Goal: Task Accomplishment & Management: Use online tool/utility

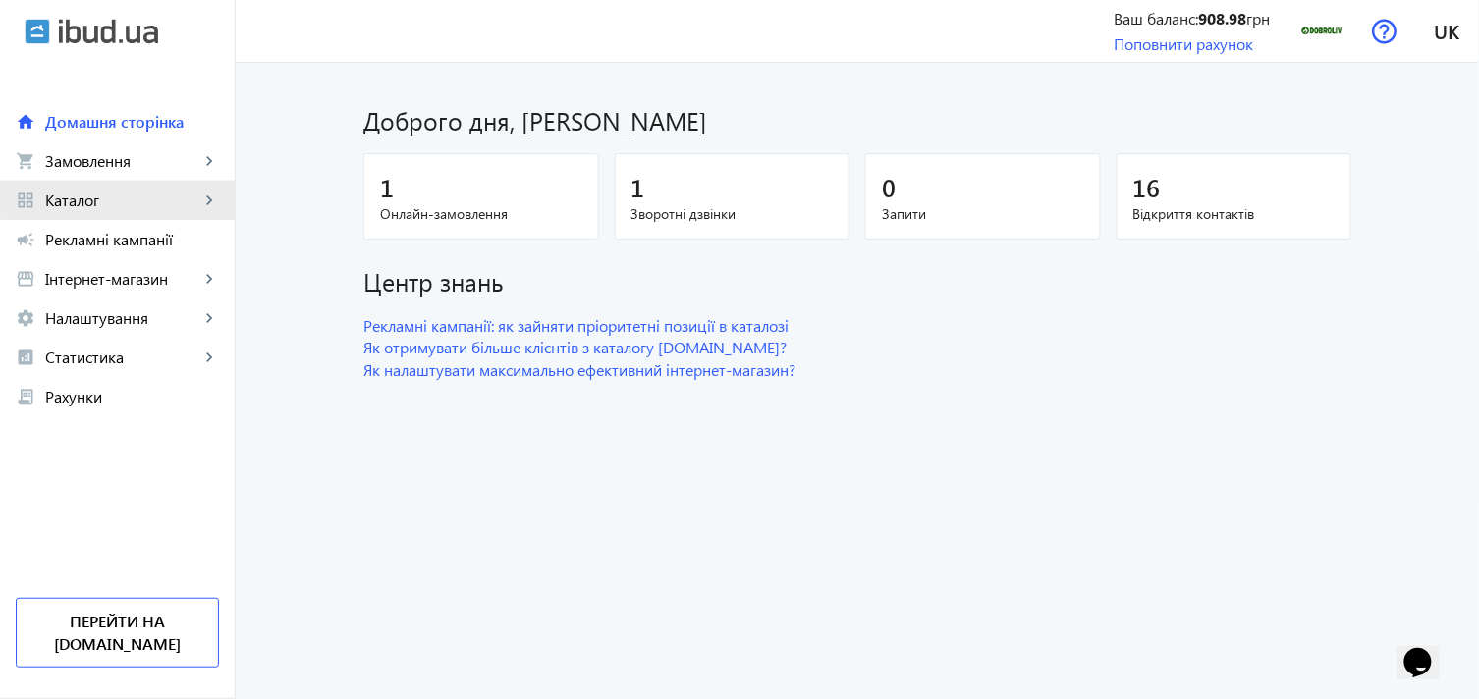
click at [161, 200] on span "Каталог" at bounding box center [122, 201] width 154 height 20
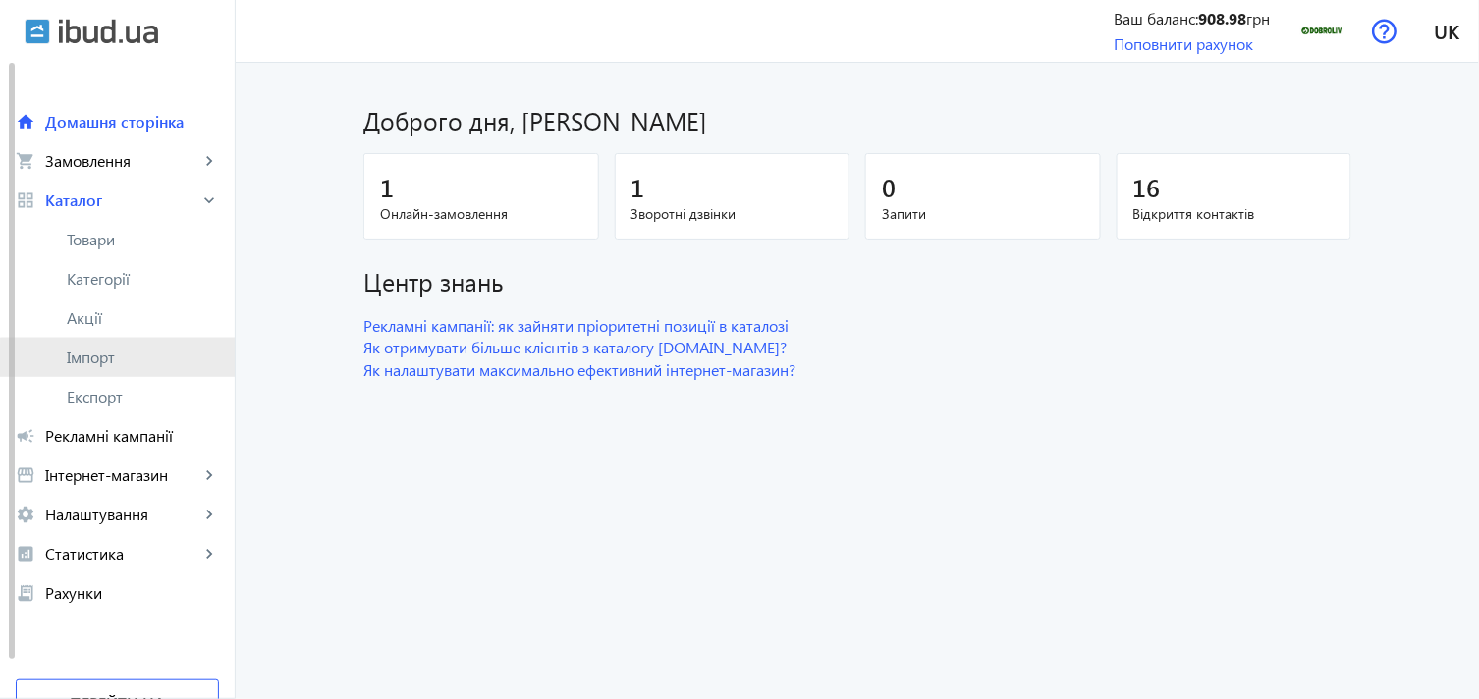
click at [129, 365] on span "Імпорт" at bounding box center [143, 358] width 152 height 20
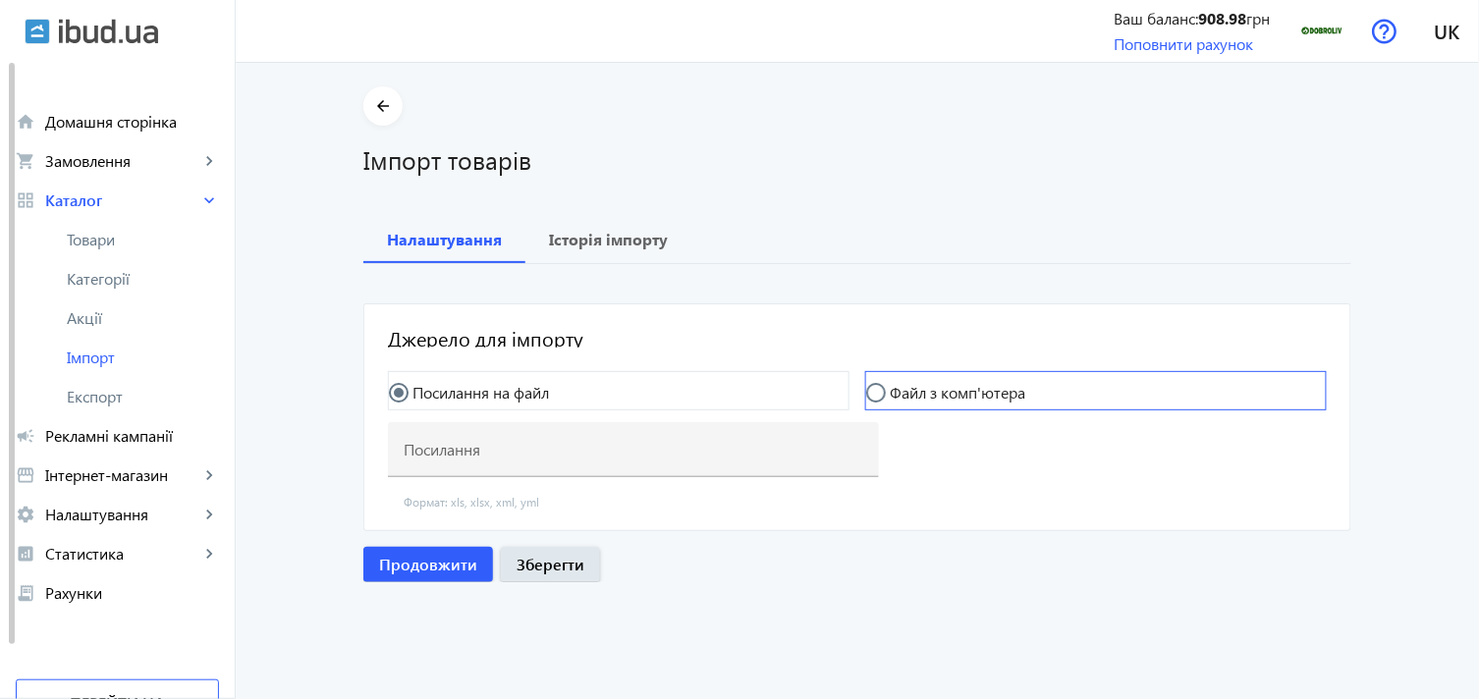
click at [958, 407] on mat-radio-button "Файл з комп'ютера" at bounding box center [1096, 390] width 462 height 39
click at [877, 375] on div at bounding box center [876, 392] width 47 height 47
radio input "false"
radio input "true"
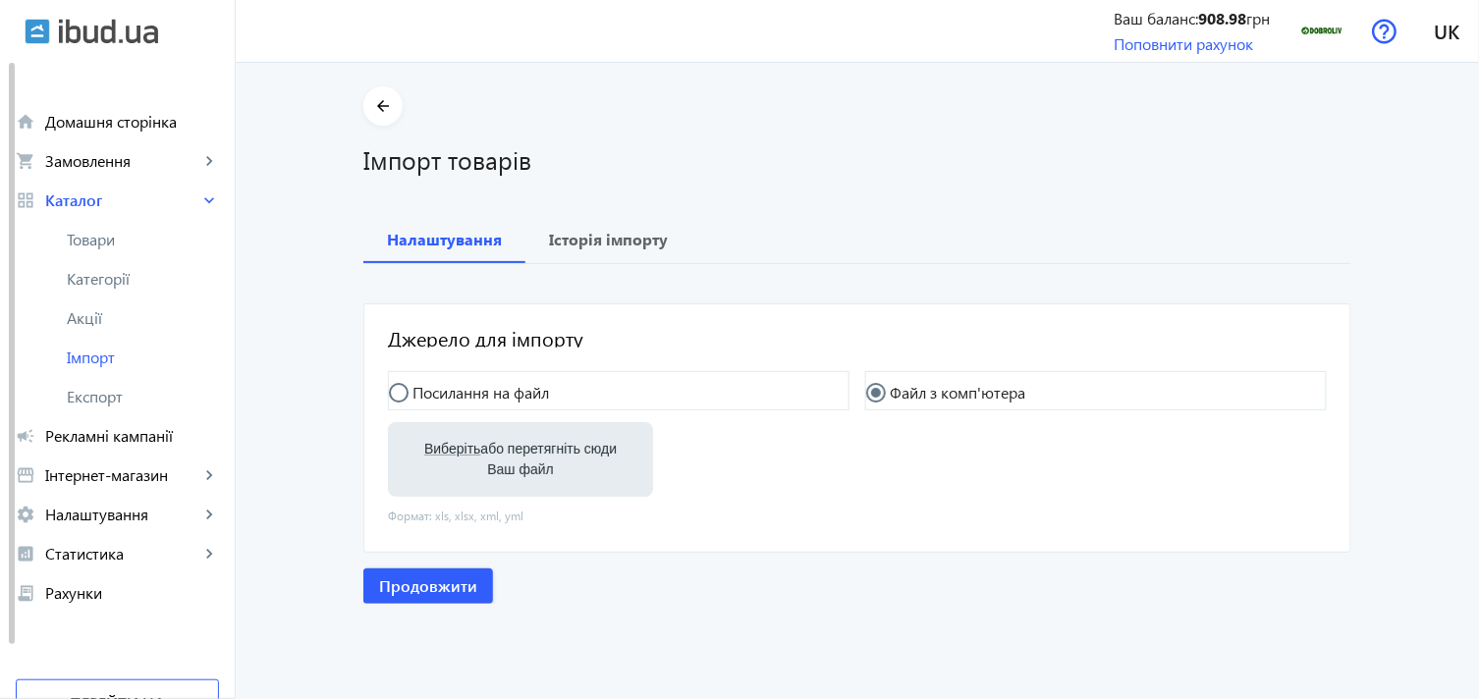
click at [502, 466] on label "Виберіть або перетягніть сюди Ваш файл" at bounding box center [521, 459] width 234 height 55
click at [502, 466] on input "Виберіть або перетягніть сюди Ваш файл" at bounding box center [521, 462] width 234 height 24
type input "C:\fakepath\dobroliv-6-2025-09-16-07-43.xlsx"
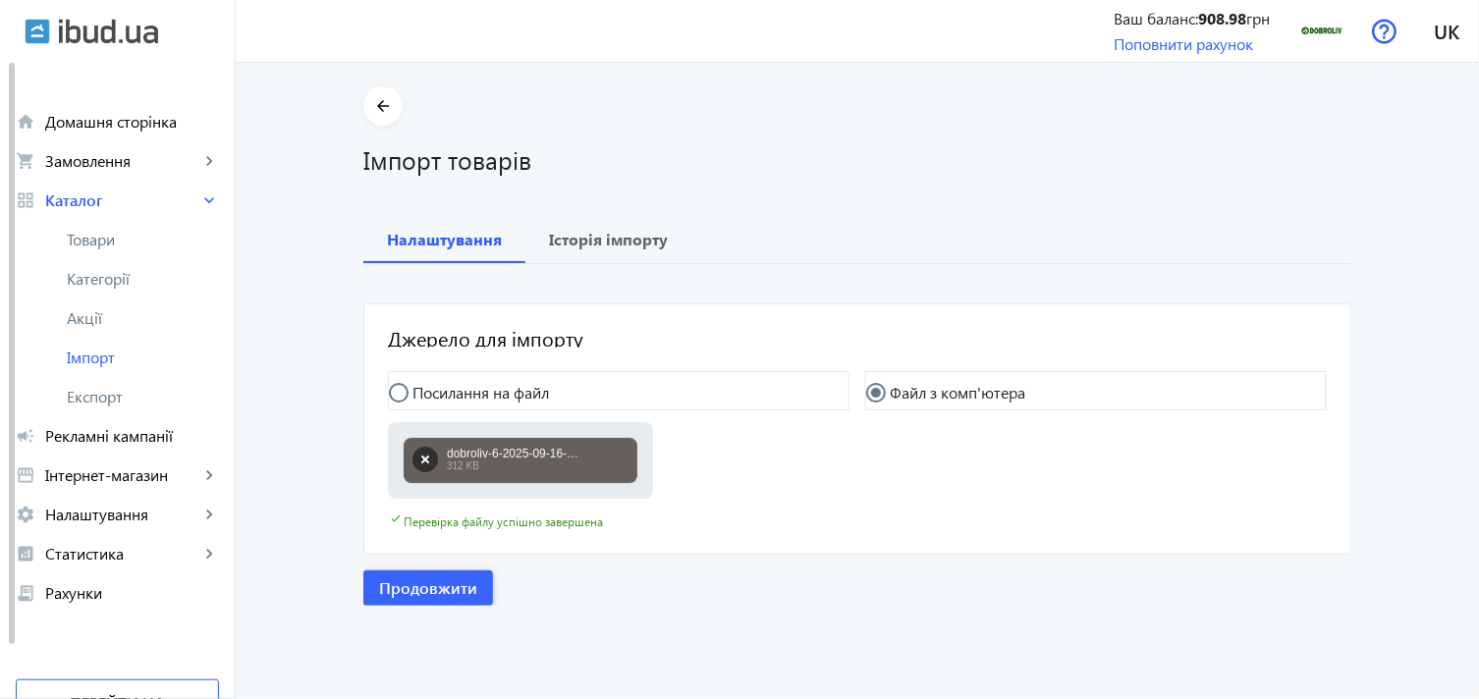
click at [409, 590] on span "Продовжити" at bounding box center [428, 589] width 98 height 22
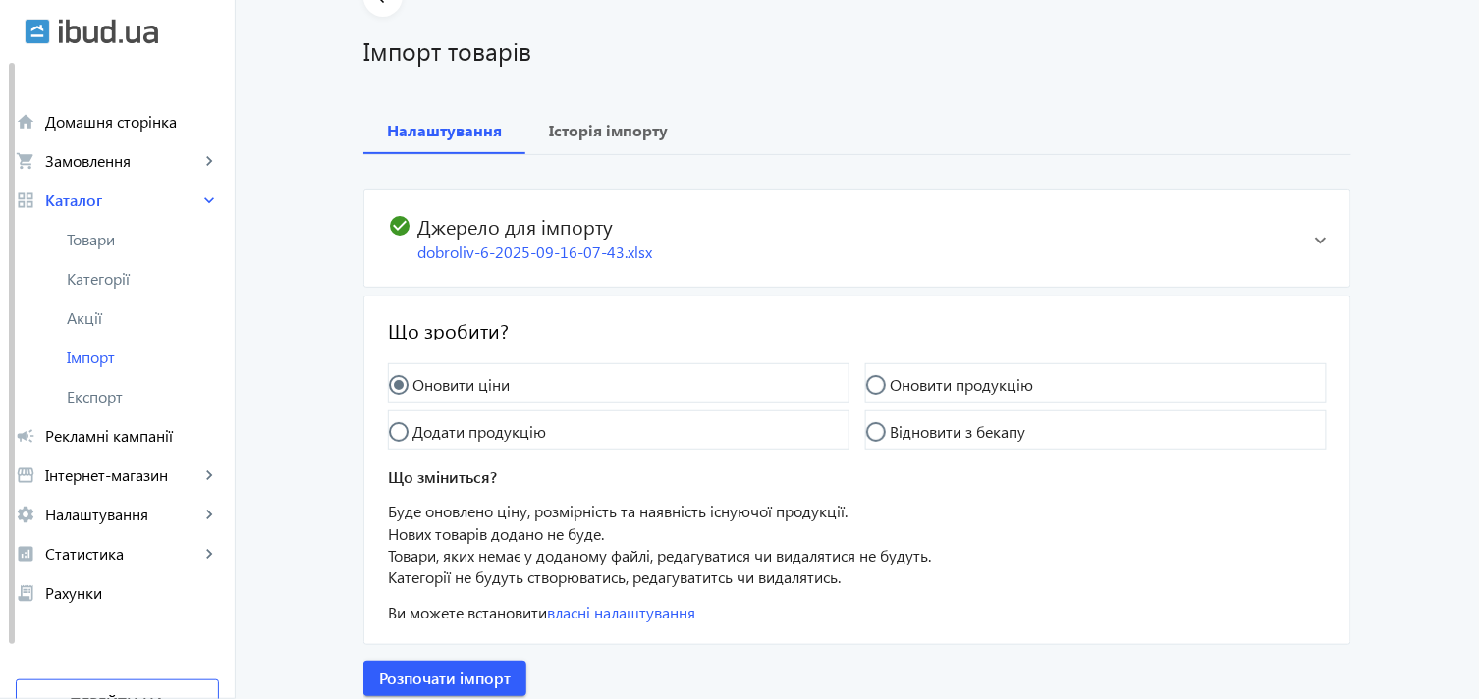
scroll to position [178, 0]
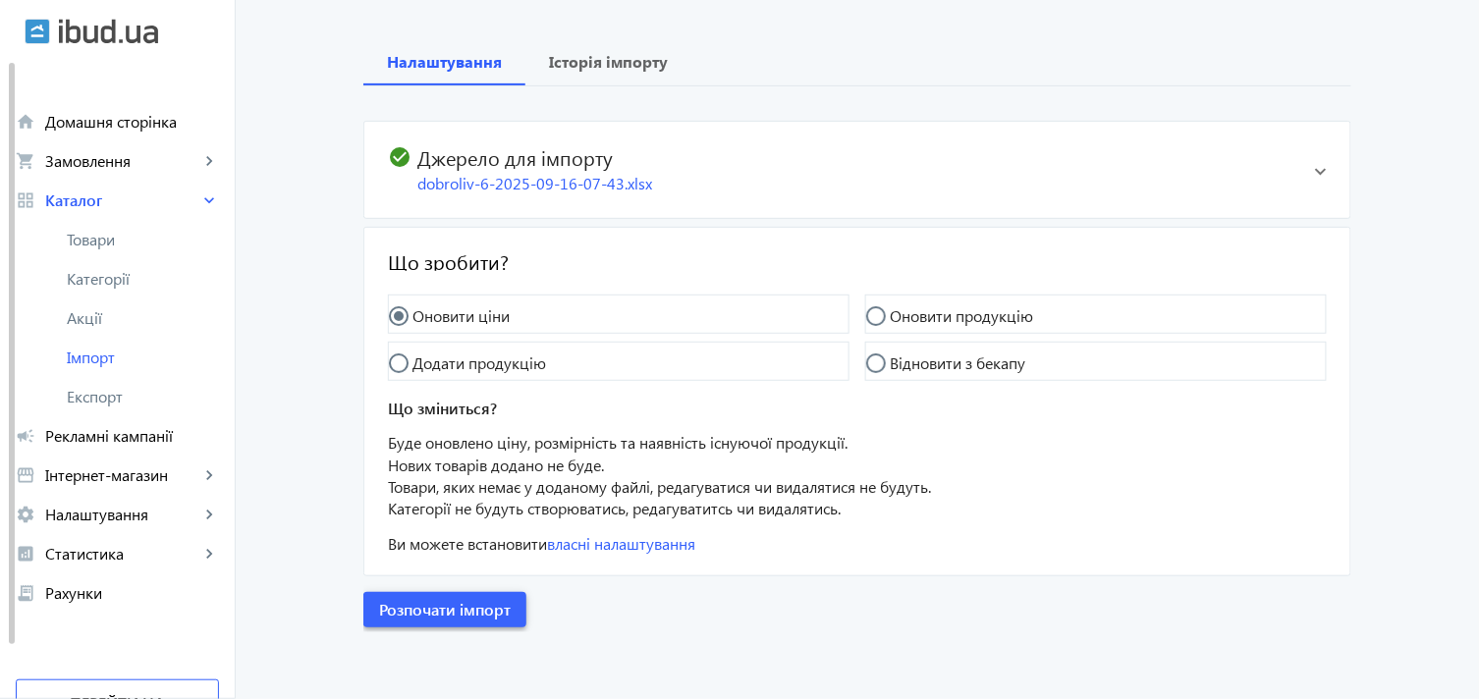
click at [434, 614] on span "Розпочати імпорт" at bounding box center [445, 610] width 132 height 22
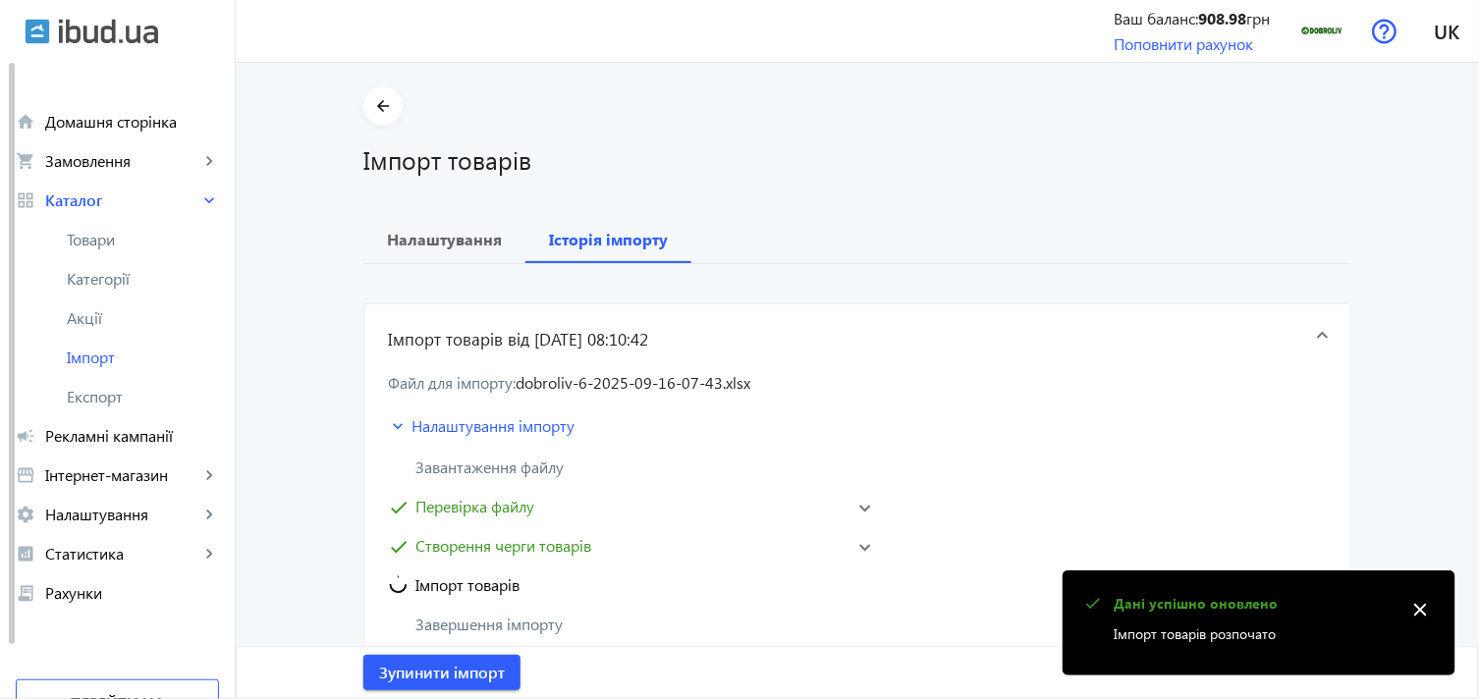
scroll to position [0, 0]
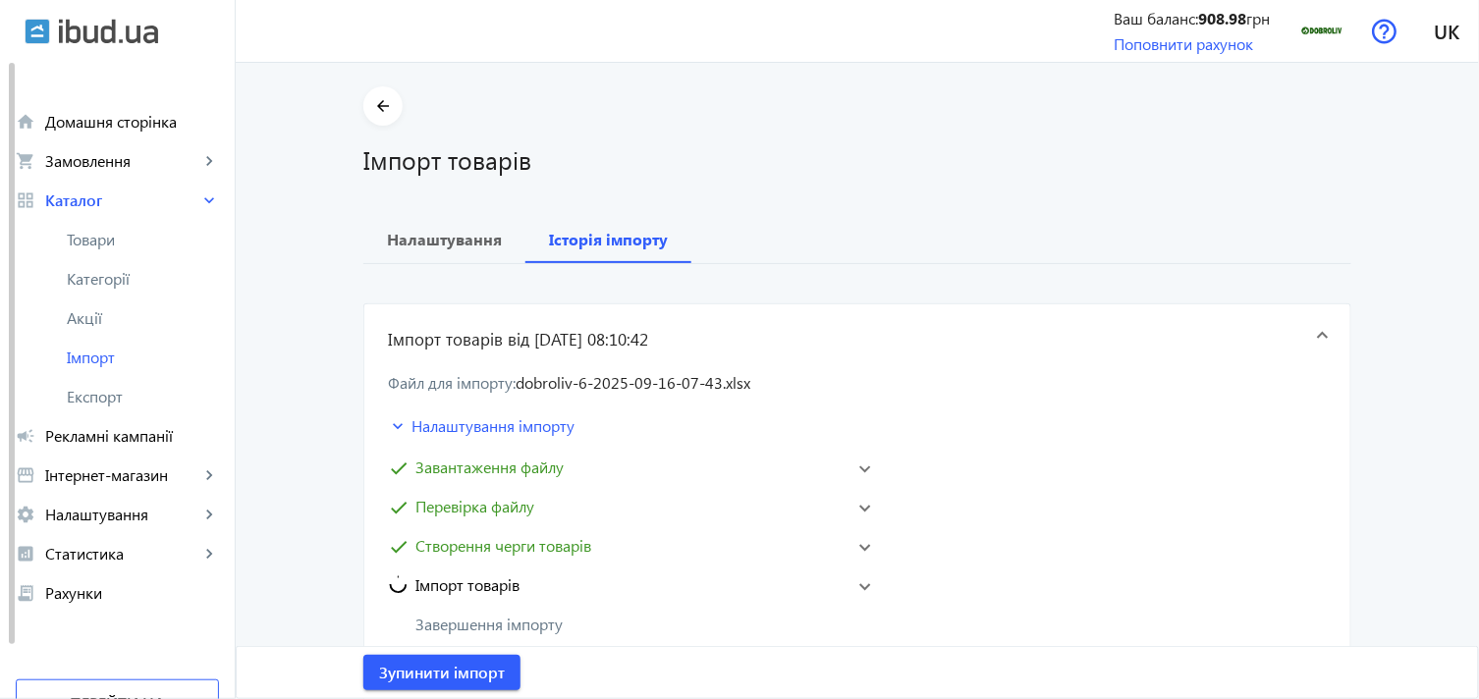
click at [857, 577] on mat-expansion-panel-header "Імпорт товарів" at bounding box center [629, 585] width 491 height 31
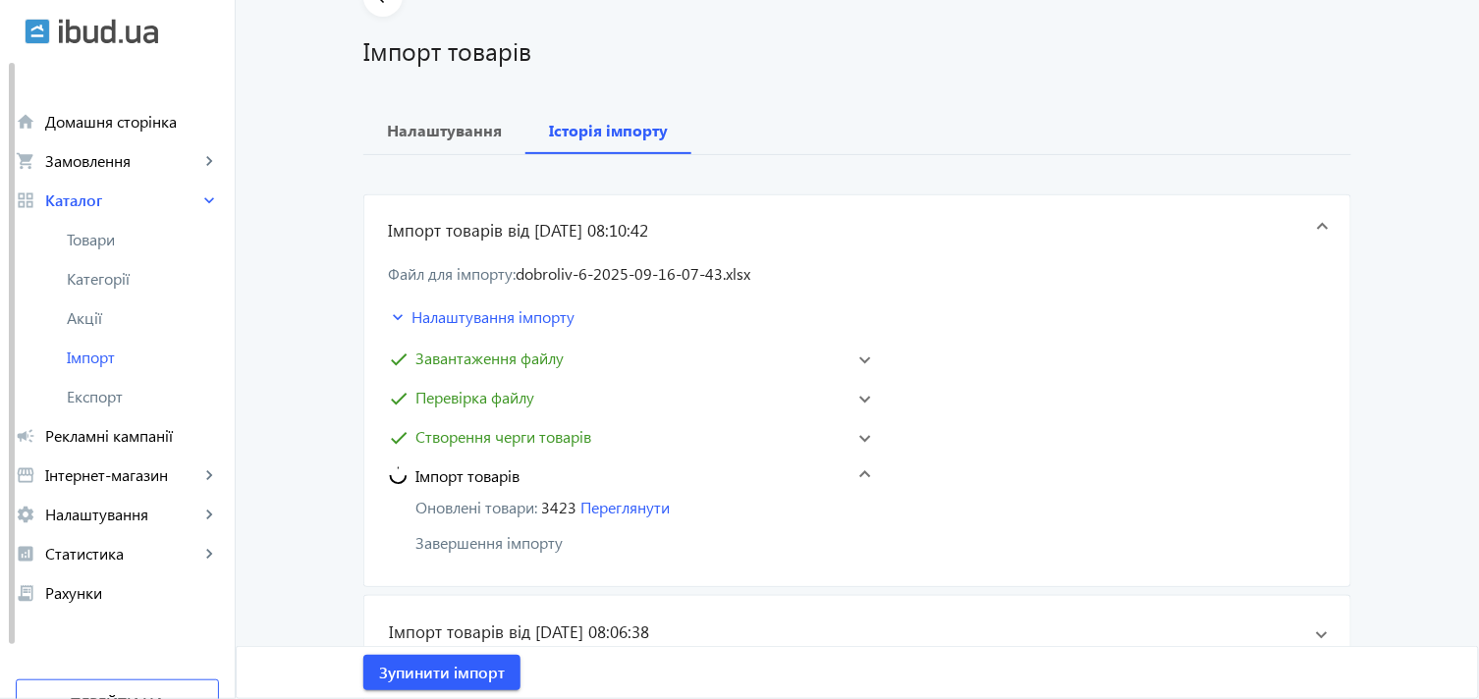
scroll to position [218, 0]
